Goal: Information Seeking & Learning: Find specific fact

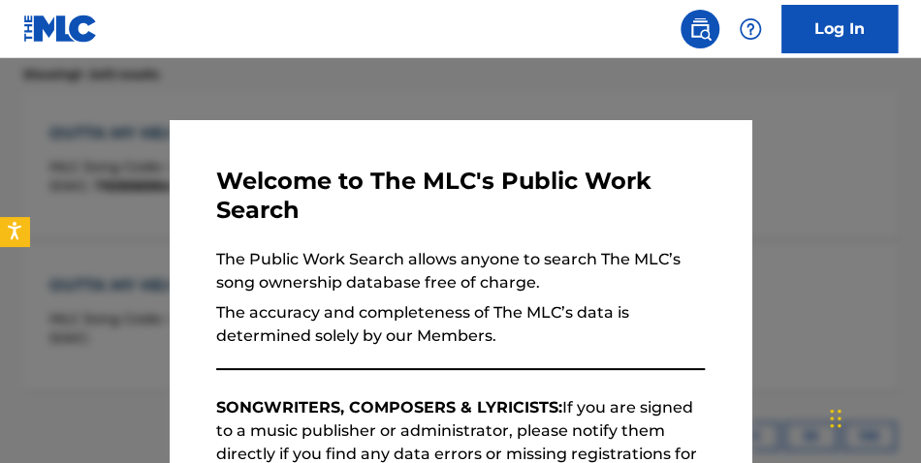
scroll to position [733, 0]
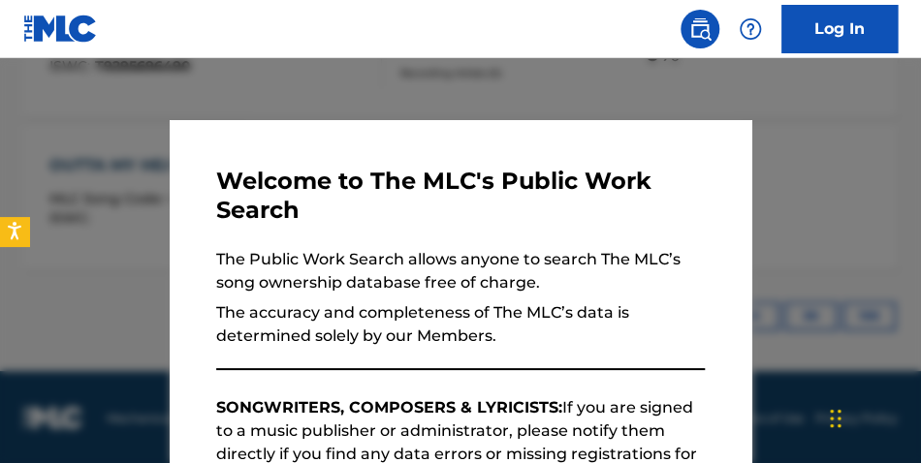
click at [365, 41] on nav "Log In" at bounding box center [460, 29] width 921 height 58
click at [872, 142] on div at bounding box center [460, 289] width 921 height 463
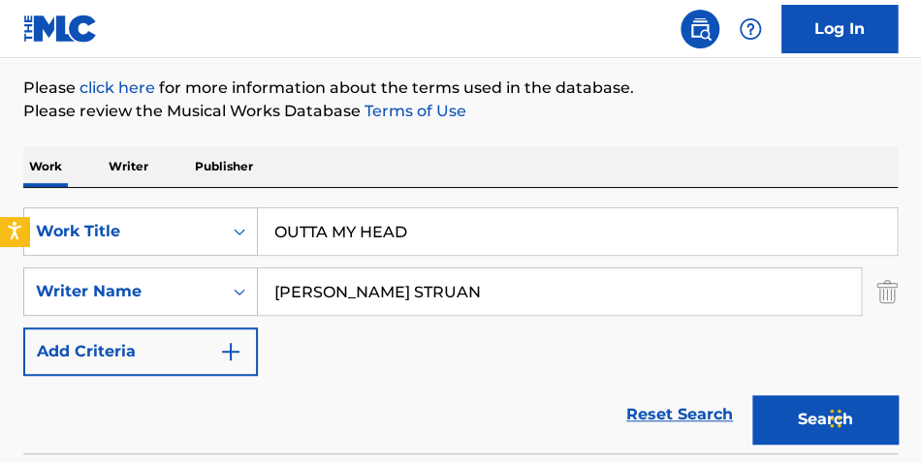
scroll to position [217, 0]
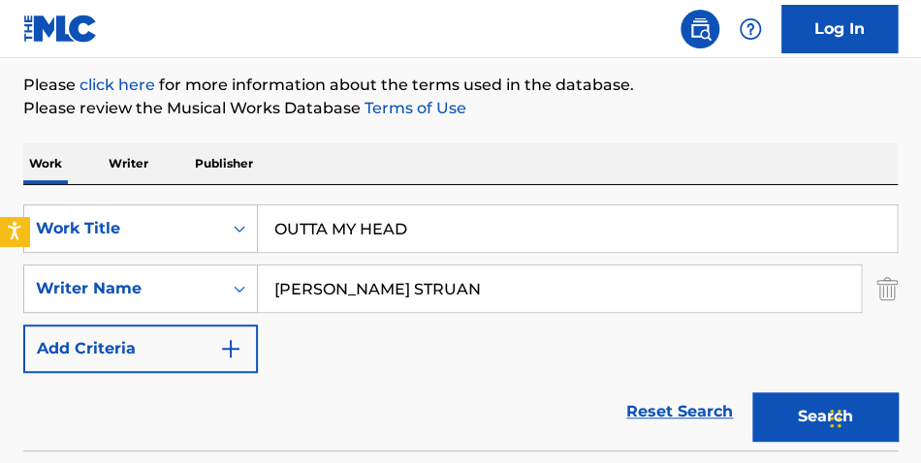
click at [120, 159] on p "Writer" at bounding box center [128, 163] width 51 height 41
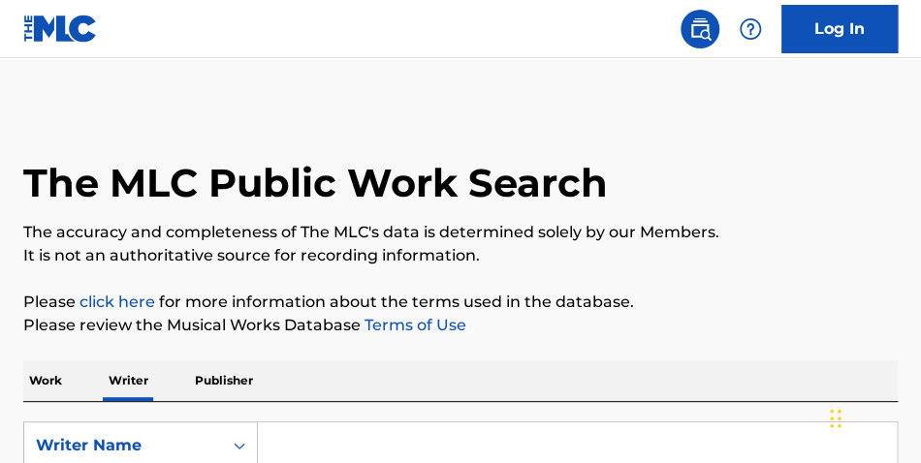
click at [356, 432] on input "Search Form" at bounding box center [577, 446] width 639 height 47
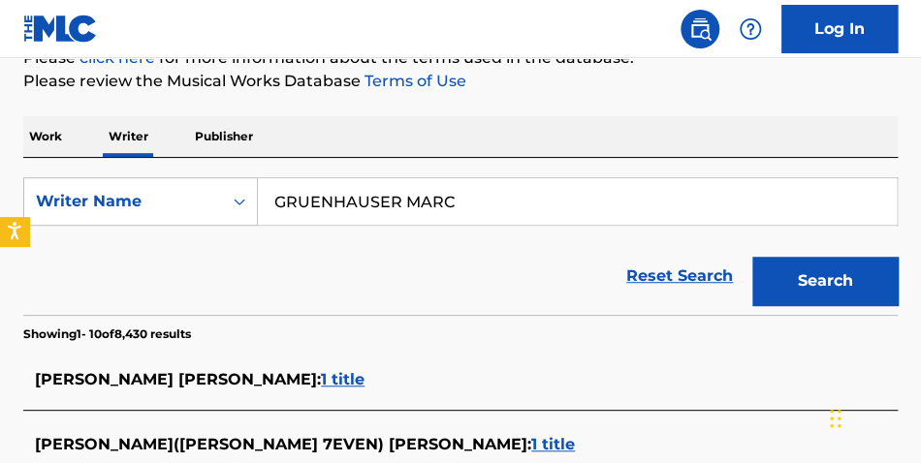
scroll to position [177, 0]
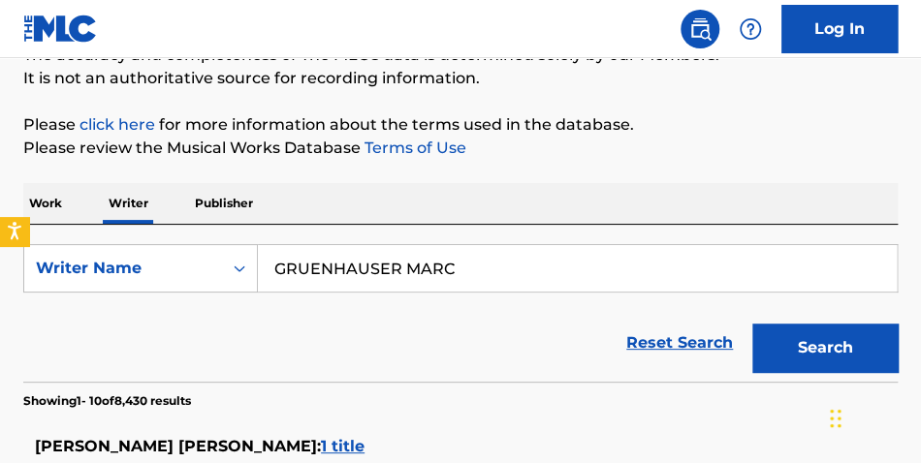
click at [317, 267] on input "GRUENHAUSER MARC" at bounding box center [577, 268] width 639 height 47
type input "GRUNHAUSER MARC"
click at [752, 324] on button "Search" at bounding box center [824, 348] width 145 height 48
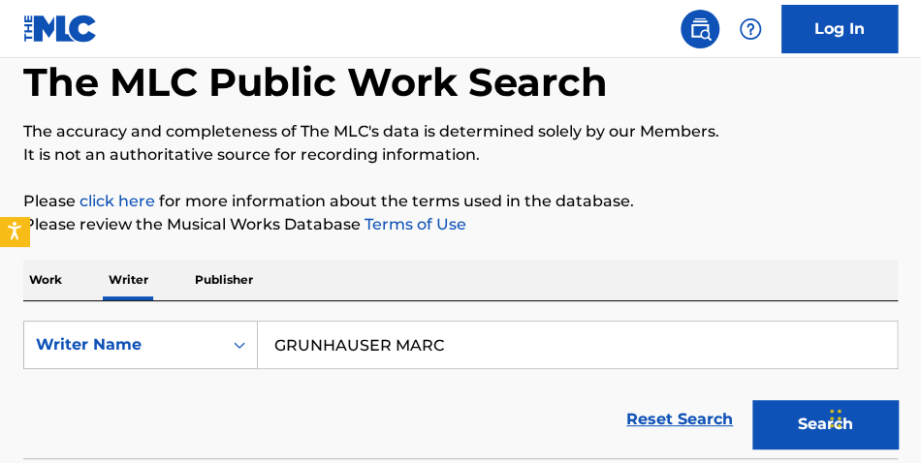
scroll to position [0, 0]
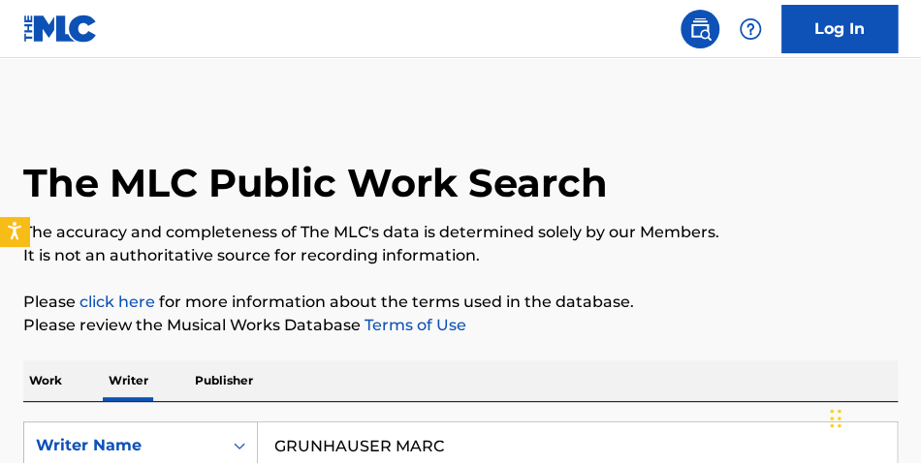
click at [55, 385] on p "Work" at bounding box center [45, 381] width 45 height 41
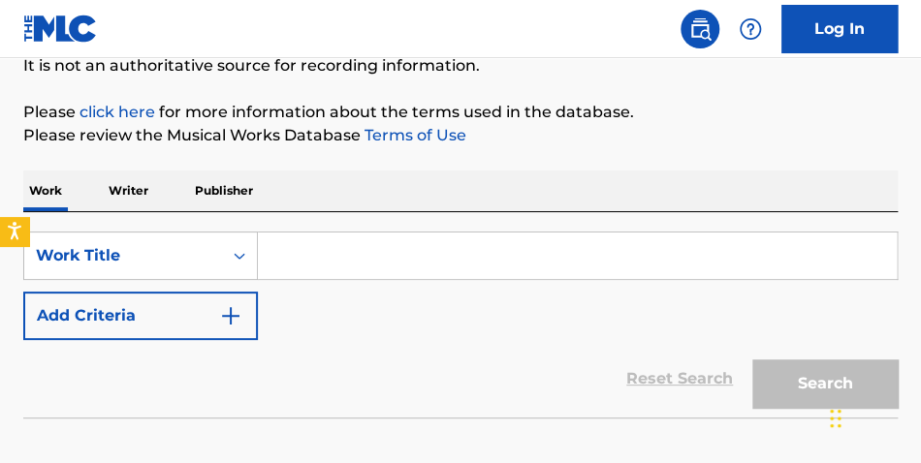
scroll to position [195, 0]
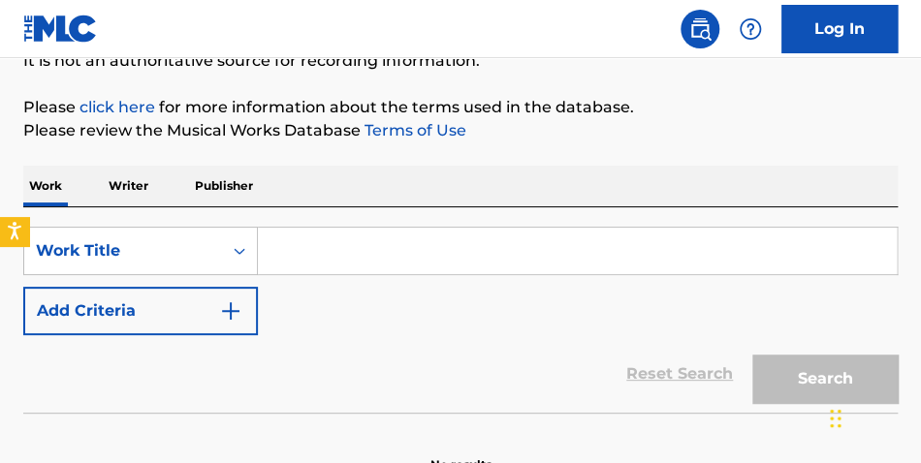
click at [325, 262] on input "Search Form" at bounding box center [577, 251] width 639 height 47
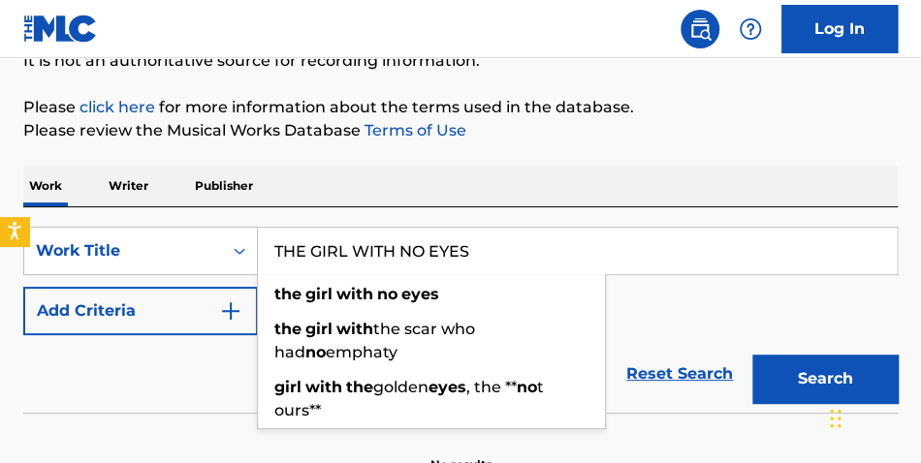
type input "THE GIRL WITH NO EYES"
click at [752, 355] on button "Search" at bounding box center [824, 379] width 145 height 48
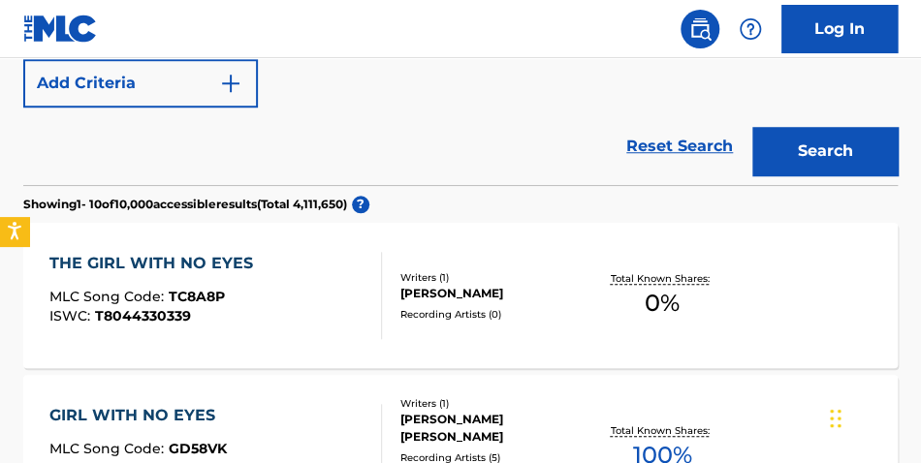
scroll to position [451, 0]
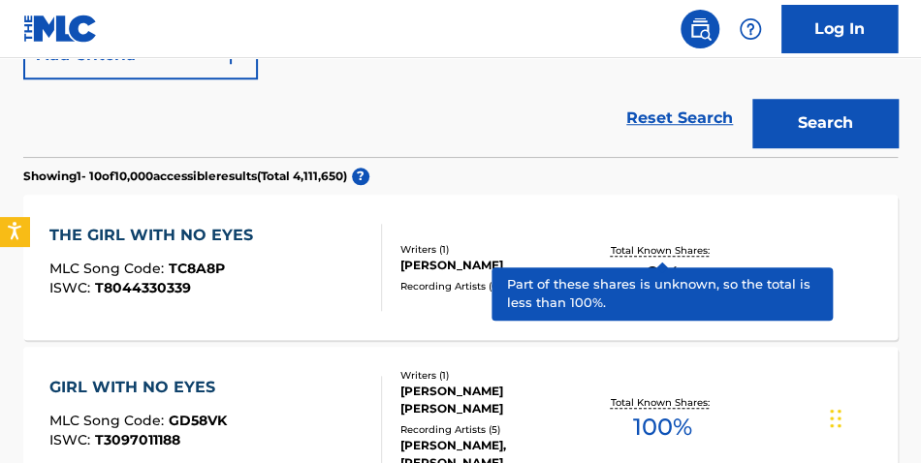
click at [656, 253] on p "Total Known Shares:" at bounding box center [663, 250] width 104 height 15
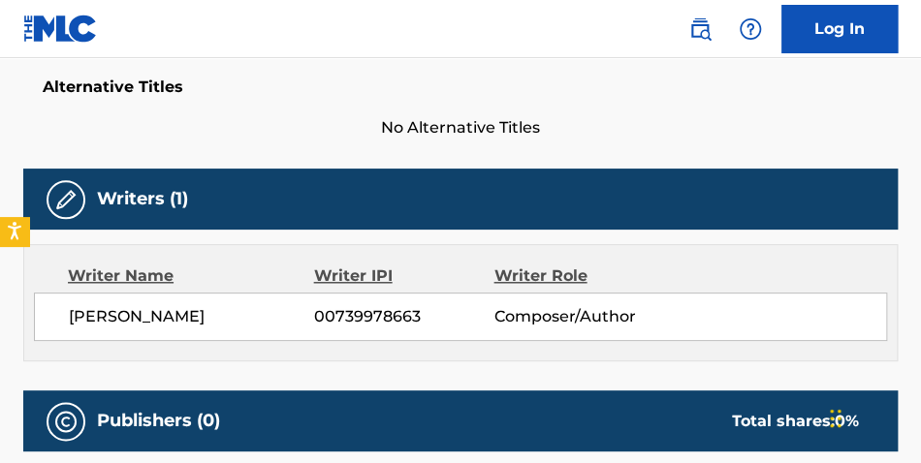
scroll to position [519, 0]
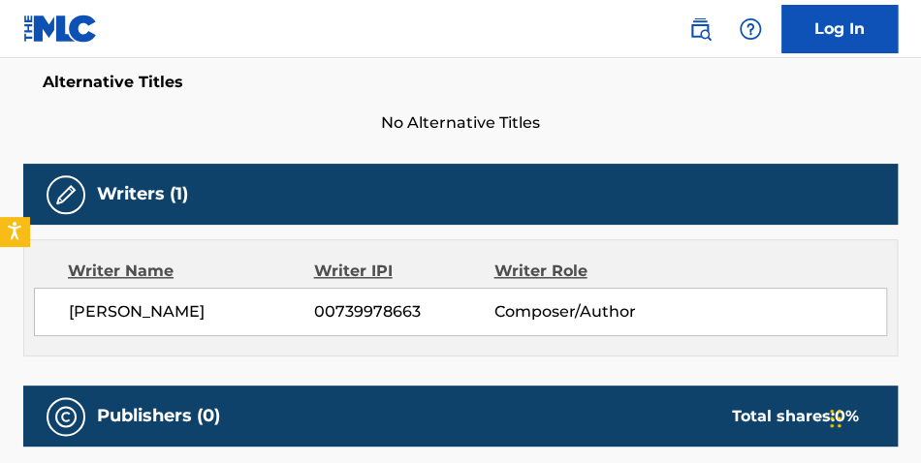
drag, startPoint x: 122, startPoint y: 313, endPoint x: 210, endPoint y: 313, distance: 88.2
click at [260, 306] on span "[PERSON_NAME]" at bounding box center [191, 311] width 245 height 23
copy span "GRUENHAEUSER"
